Goal: Information Seeking & Learning: Learn about a topic

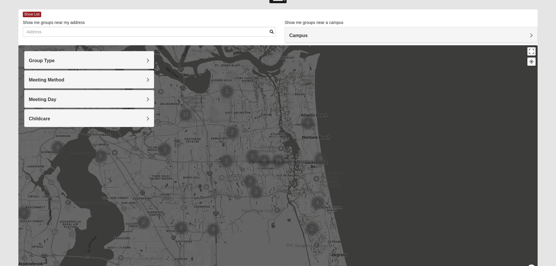
scroll to position [29, 0]
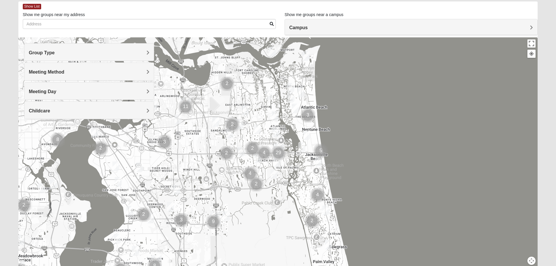
click at [124, 73] on h4 "Meeting Method" at bounding box center [89, 72] width 121 height 6
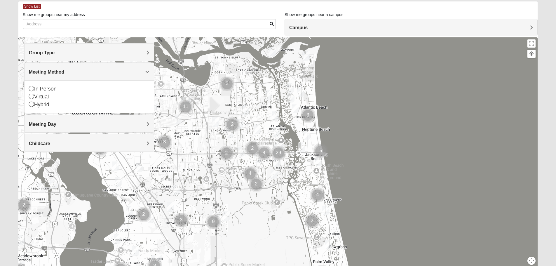
click at [64, 98] on div "Virtual" at bounding box center [89, 97] width 121 height 8
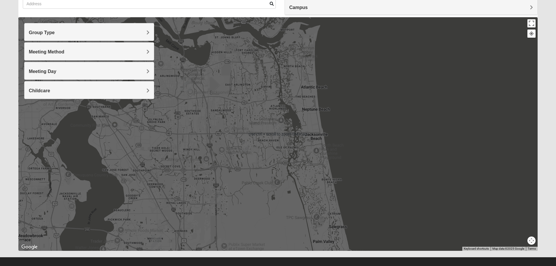
scroll to position [55, 0]
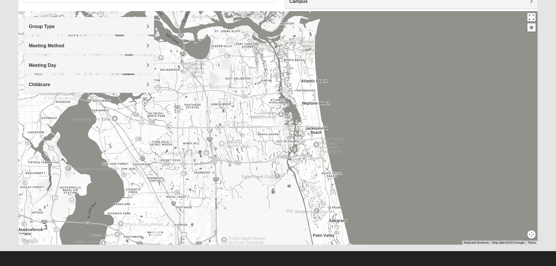
click at [188, 76] on img "Arlington" at bounding box center [185, 78] width 15 height 19
click at [182, 52] on span "[GEOGRAPHIC_DATA]" at bounding box center [180, 53] width 51 height 6
click at [181, 50] on span "[GEOGRAPHIC_DATA]" at bounding box center [180, 53] width 51 height 6
click at [179, 60] on div "[STREET_ADDRESS][PERSON_NAME]" at bounding box center [187, 63] width 65 height 9
click at [187, 78] on img "Arlington" at bounding box center [185, 78] width 15 height 19
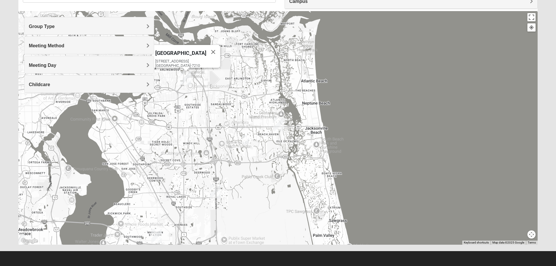
click at [281, 124] on img "San Pablo" at bounding box center [278, 124] width 15 height 19
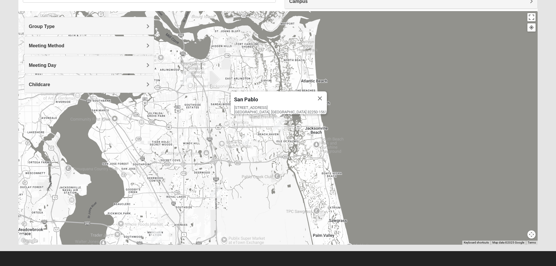
click at [217, 191] on img "Baymeadows" at bounding box center [215, 191] width 15 height 19
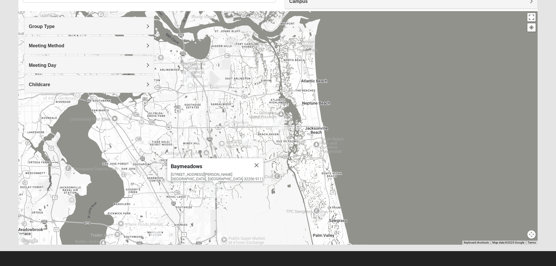
click at [159, 234] on img "Mandarin" at bounding box center [156, 236] width 15 height 19
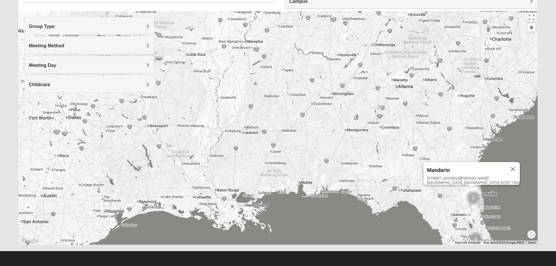
drag, startPoint x: 241, startPoint y: 92, endPoint x: 391, endPoint y: 159, distance: 164.7
click at [391, 159] on div "Mandarin [STREET_ADDRESS][PERSON_NAME]" at bounding box center [278, 128] width 520 height 234
drag, startPoint x: 151, startPoint y: 86, endPoint x: 327, endPoint y: 128, distance: 180.4
click at [327, 128] on div "Group Type Mixed Group Men Only Women Only 1825 Meeting Method In Person Virtual" at bounding box center [278, 128] width 520 height 234
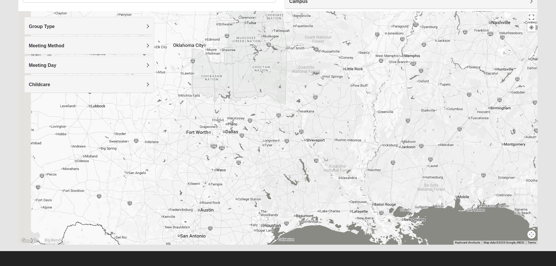
drag, startPoint x: 233, startPoint y: 105, endPoint x: 396, endPoint y: 119, distance: 164.1
click at [396, 119] on div "Mandarin [STREET_ADDRESS][PERSON_NAME]" at bounding box center [278, 128] width 520 height 234
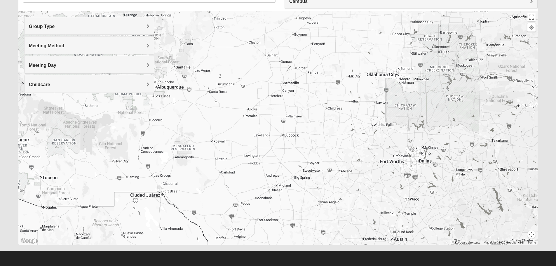
drag, startPoint x: 248, startPoint y: 119, endPoint x: 428, endPoint y: 151, distance: 182.7
click at [428, 151] on div "Mandarin [STREET_ADDRESS][PERSON_NAME]" at bounding box center [278, 128] width 520 height 234
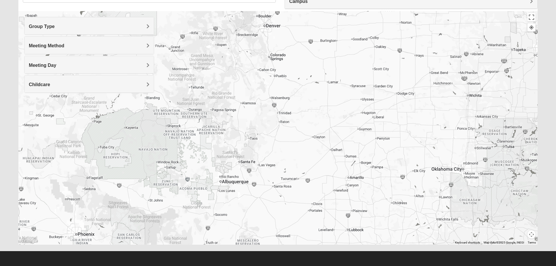
drag, startPoint x: 323, startPoint y: 100, endPoint x: 389, endPoint y: 196, distance: 116.8
click at [389, 196] on div "Mandarin [STREET_ADDRESS][PERSON_NAME]" at bounding box center [278, 128] width 520 height 234
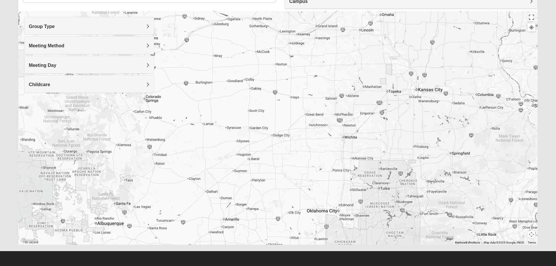
drag, startPoint x: 379, startPoint y: 108, endPoint x: 246, endPoint y: 156, distance: 140.7
click at [246, 156] on div "Mandarin [STREET_ADDRESS][PERSON_NAME]" at bounding box center [278, 128] width 520 height 234
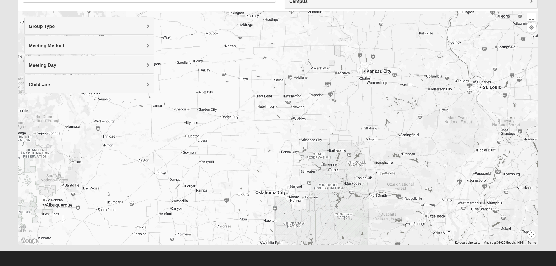
drag, startPoint x: 392, startPoint y: 138, endPoint x: 258, endPoint y: 54, distance: 158.0
click at [266, 58] on div "Mandarin [STREET_ADDRESS][PERSON_NAME]" at bounding box center [278, 128] width 520 height 234
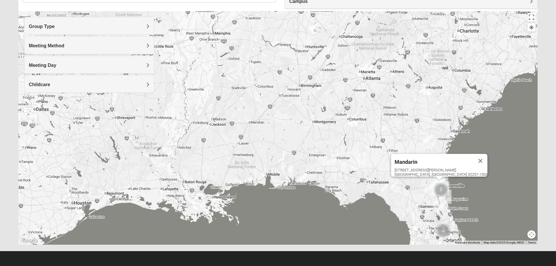
drag, startPoint x: 446, startPoint y: 156, endPoint x: 320, endPoint y: 81, distance: 146.6
click at [320, 81] on div "Mandarin [STREET_ADDRESS][PERSON_NAME]" at bounding box center [278, 128] width 520 height 234
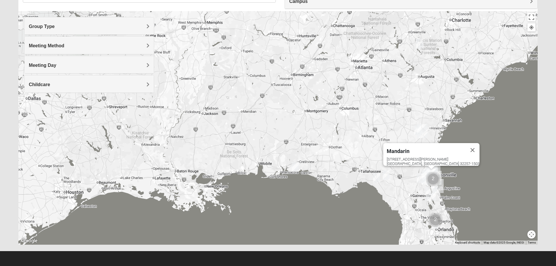
click at [93, 46] on h4 "Meeting Method" at bounding box center [89, 46] width 121 height 6
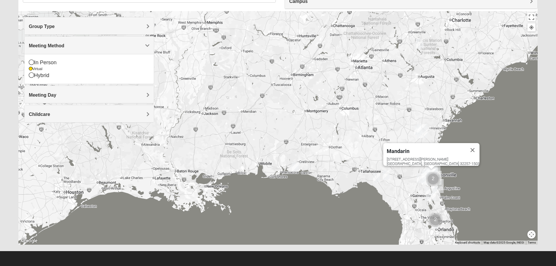
click at [93, 46] on h4 "Meeting Method" at bounding box center [89, 46] width 121 height 6
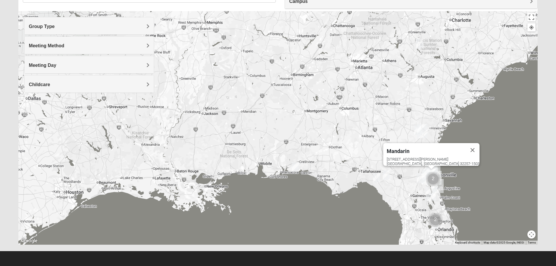
click at [74, 27] on h4 "Group Type" at bounding box center [89, 27] width 121 height 6
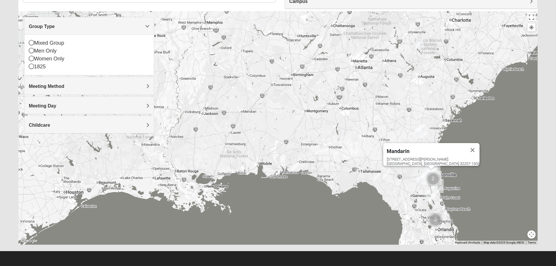
click at [30, 51] on icon at bounding box center [31, 50] width 5 height 5
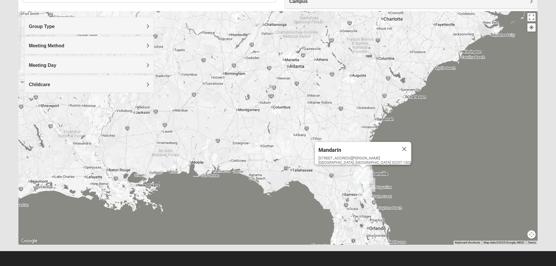
drag, startPoint x: 271, startPoint y: 116, endPoint x: 203, endPoint y: 115, distance: 67.4
click at [203, 115] on div "Mandarin [STREET_ADDRESS][PERSON_NAME]" at bounding box center [278, 128] width 520 height 234
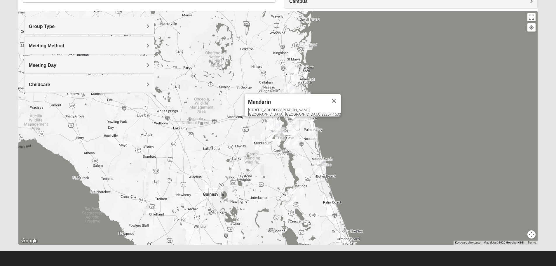
drag, startPoint x: 344, startPoint y: 179, endPoint x: 390, endPoint y: 123, distance: 72.4
click at [390, 123] on div "Mandarin [STREET_ADDRESS][PERSON_NAME]" at bounding box center [278, 128] width 520 height 234
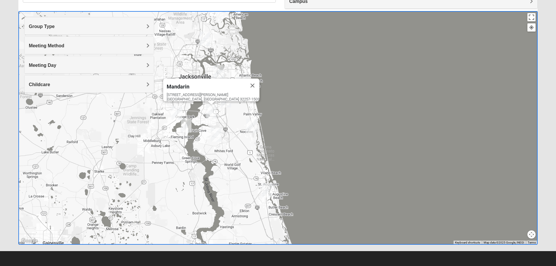
click at [353, 106] on div "Mandarin [STREET_ADDRESS][PERSON_NAME]" at bounding box center [278, 128] width 520 height 234
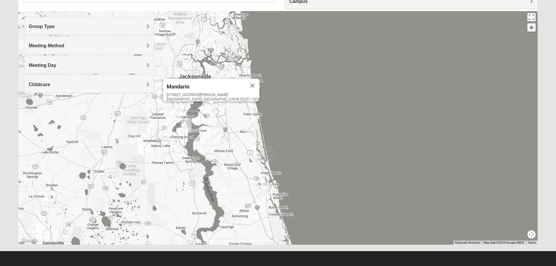
click at [245, 81] on button "Close" at bounding box center [252, 86] width 14 height 14
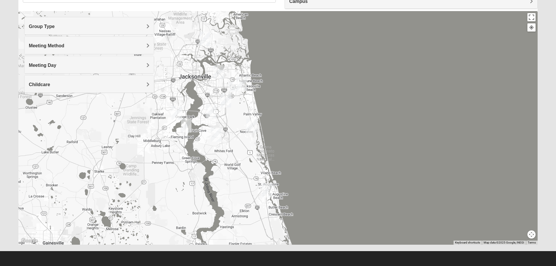
click at [231, 85] on img "Online Mens Davis 32224" at bounding box center [232, 87] width 12 height 14
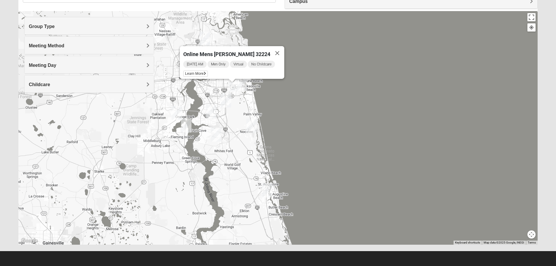
click at [203, 72] on span "Learn More" at bounding box center [195, 74] width 25 height 6
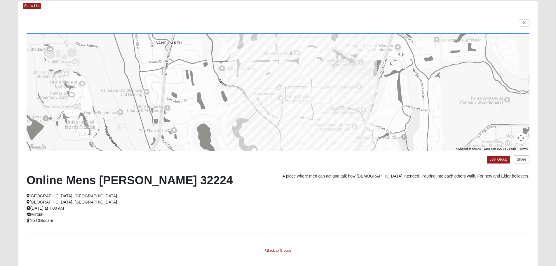
scroll to position [59, 0]
